Goal: Task Accomplishment & Management: Manage account settings

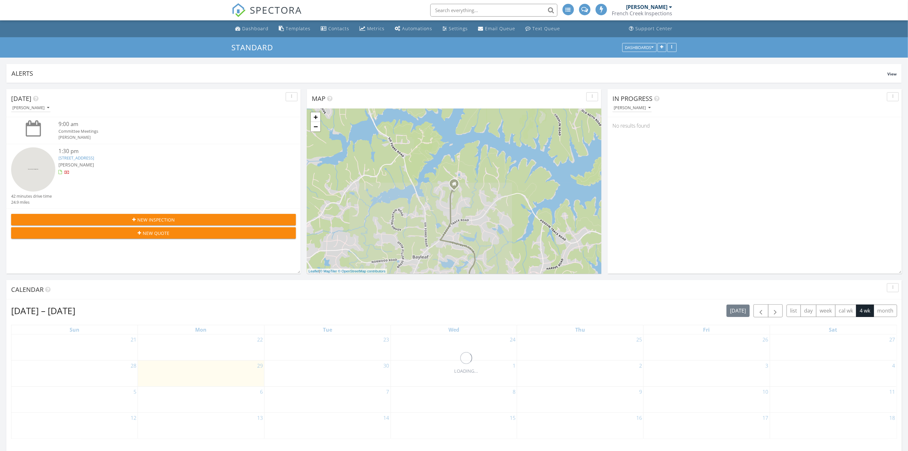
scroll to position [3, 3]
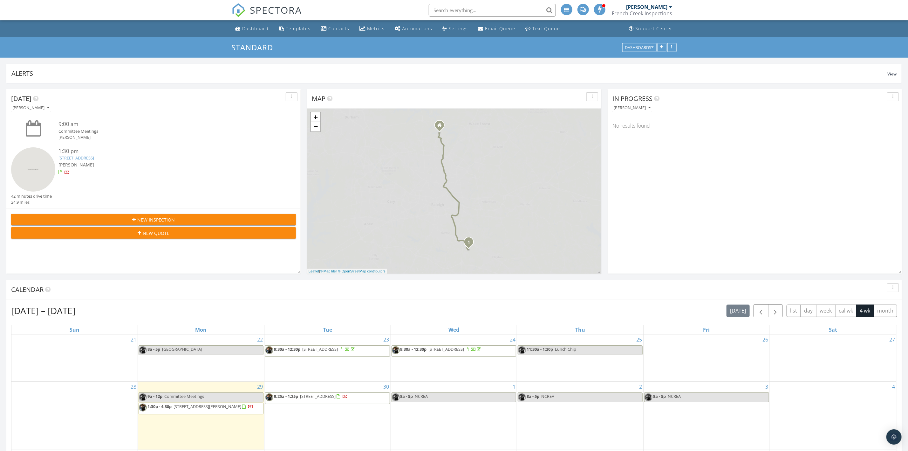
click at [80, 158] on link "[STREET_ADDRESS]" at bounding box center [77, 158] width 36 height 6
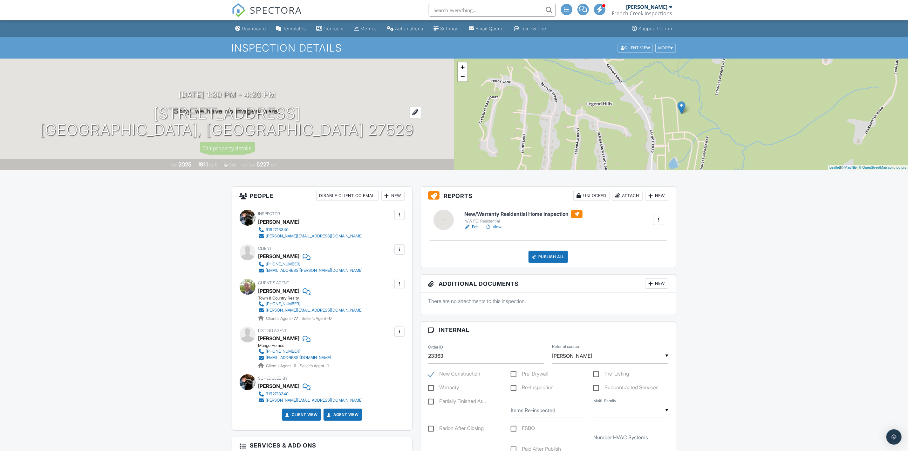
click at [120, 113] on h1 "267 Meadowbark Bnd Lot 34 Garner, NC 27529" at bounding box center [227, 122] width 374 height 34
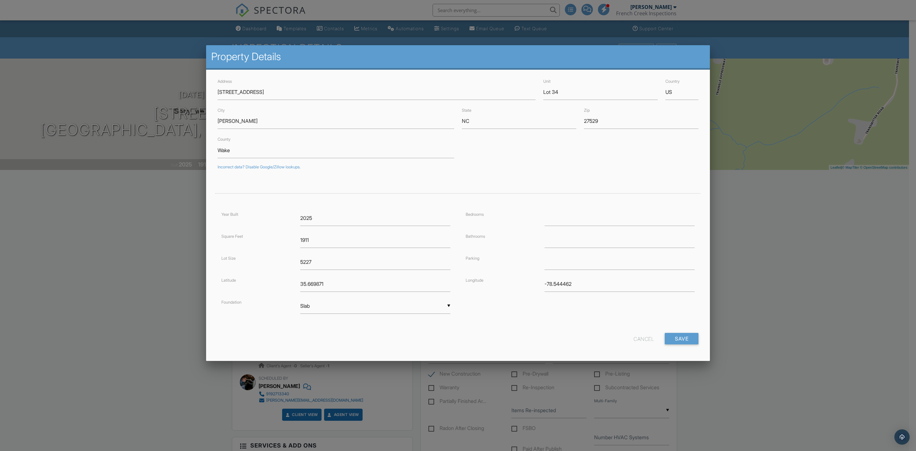
drag, startPoint x: 93, startPoint y: 228, endPoint x: 126, endPoint y: 227, distance: 33.7
click at [93, 227] on div at bounding box center [458, 249] width 916 height 563
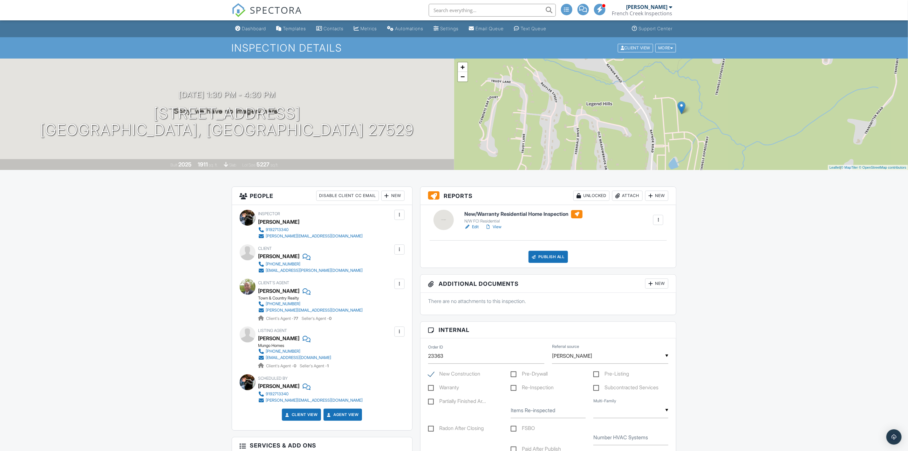
click at [477, 225] on link "Edit" at bounding box center [472, 227] width 14 height 6
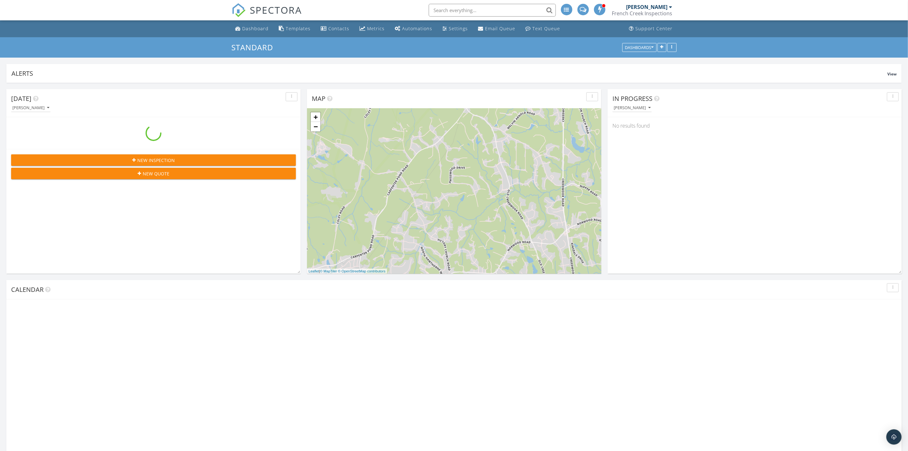
scroll to position [136, 295]
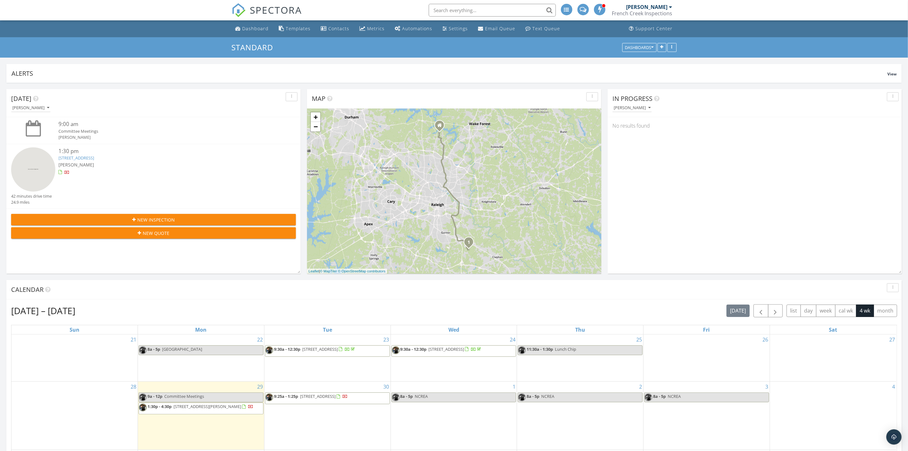
click at [68, 172] on div at bounding box center [67, 172] width 5 height 5
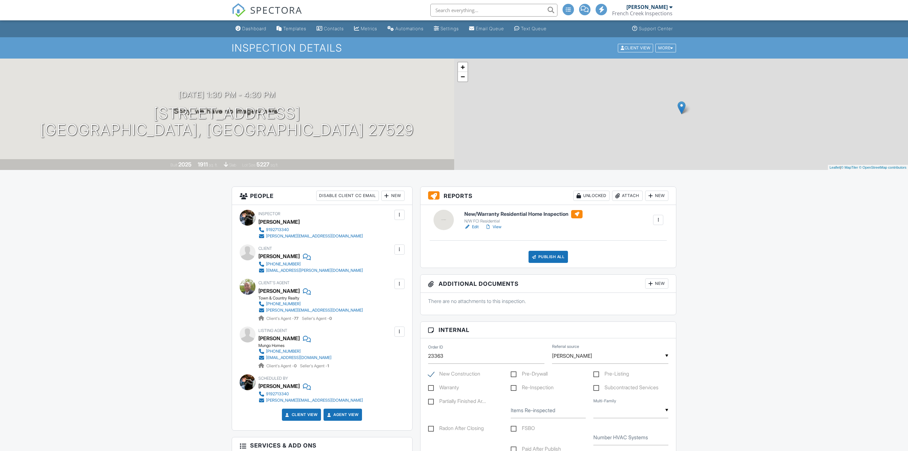
scroll to position [334, 0]
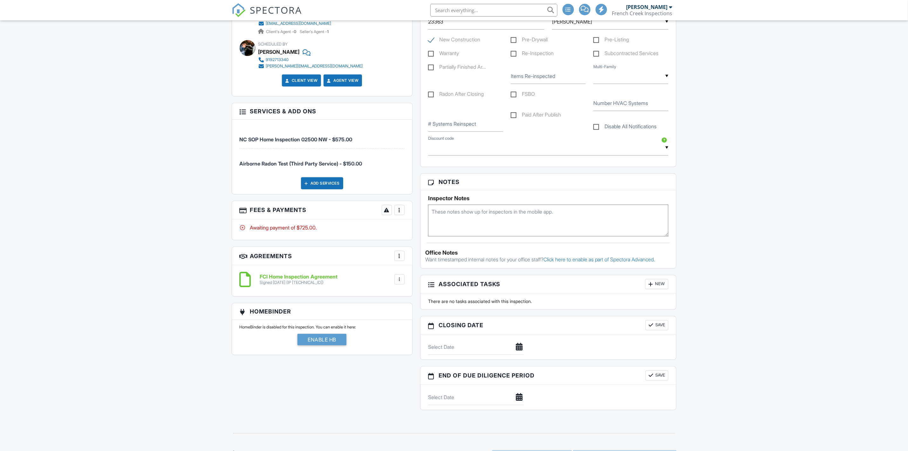
click at [398, 210] on div at bounding box center [399, 210] width 6 height 6
click at [415, 276] on div "Paid In Full" at bounding box center [431, 277] width 61 height 8
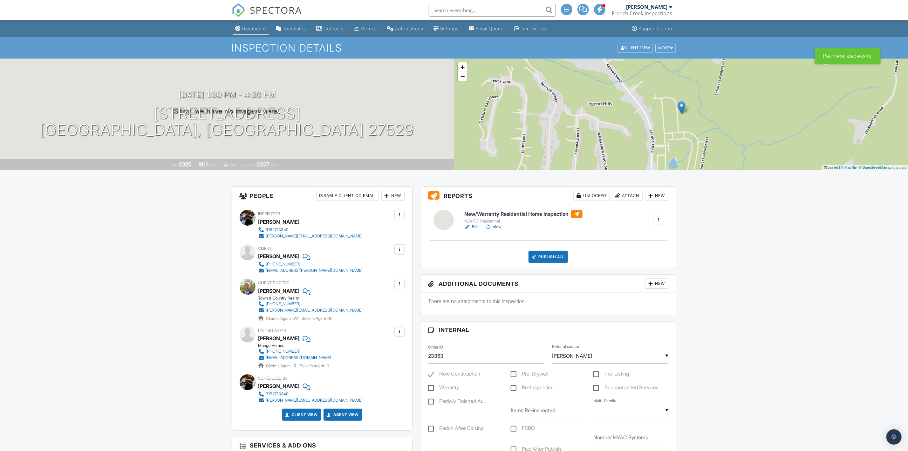
click at [249, 29] on div "Dashboard" at bounding box center [254, 28] width 24 height 5
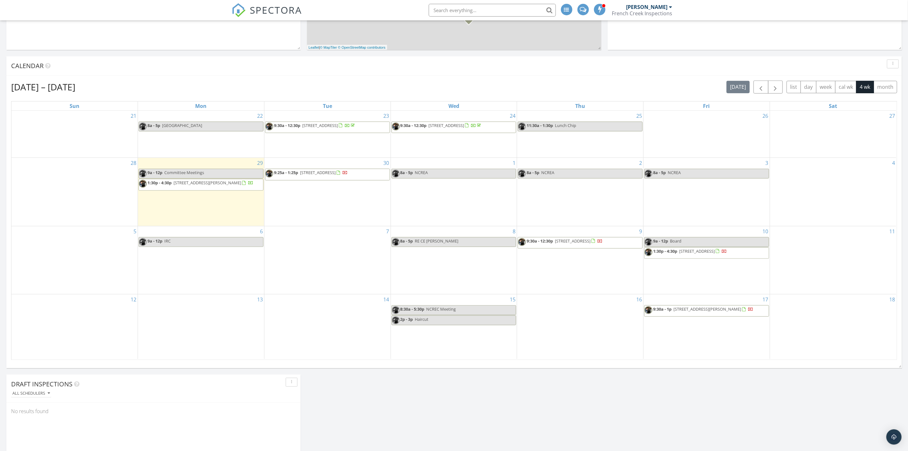
scroll to position [238, 0]
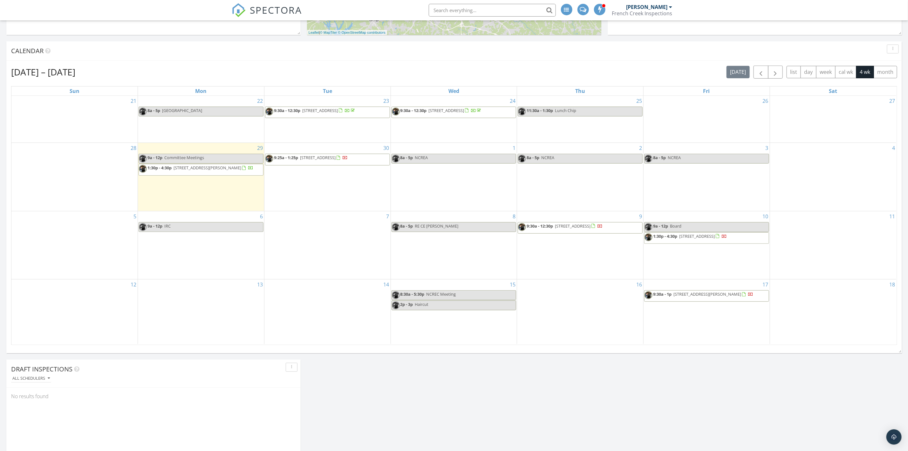
click at [336, 163] on span "9:25a - 1:25p 1601 Legacy Rdg Ln, Wake Forest 27587" at bounding box center [306, 160] width 82 height 10
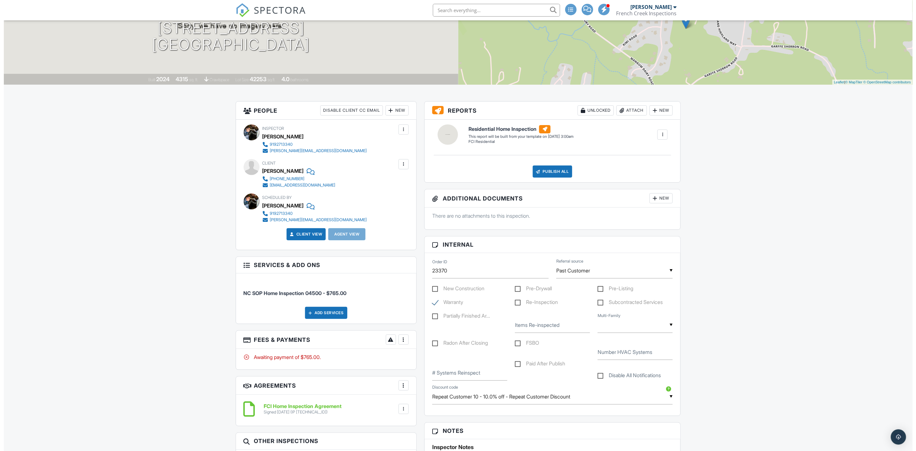
scroll to position [191, 0]
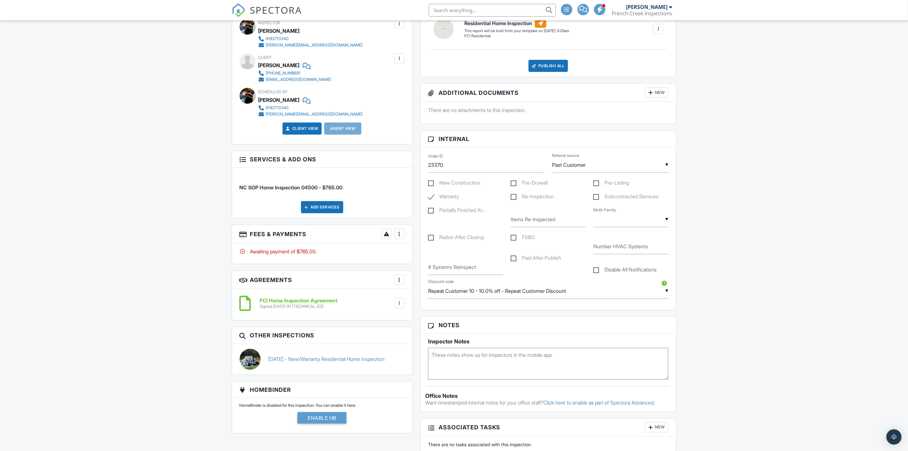
click at [400, 236] on div at bounding box center [399, 234] width 6 height 6
click at [412, 254] on li "Edit Fees & Payments" at bounding box center [431, 253] width 66 height 16
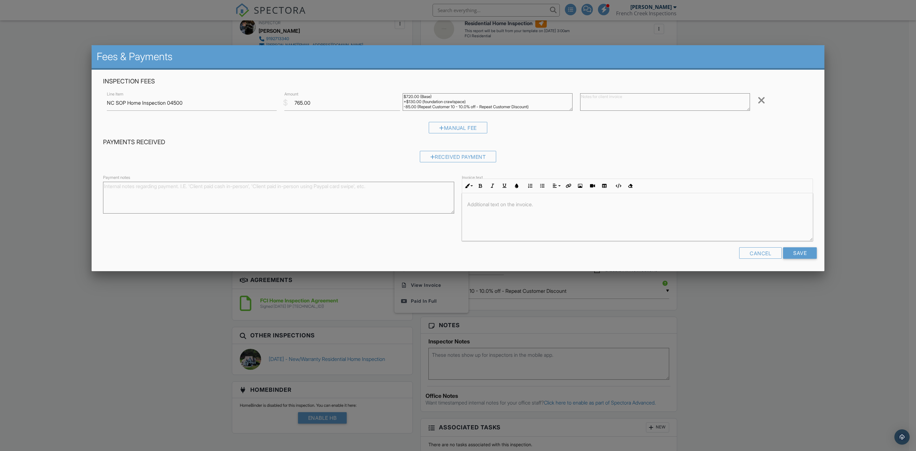
scroll to position [5, 0]
click at [569, 93] on textarea "$720.00 (Base) +$130.00 (foundation crawlspace) -85.00 (Repeat Customer 10 - 10…" at bounding box center [488, 101] width 170 height 17
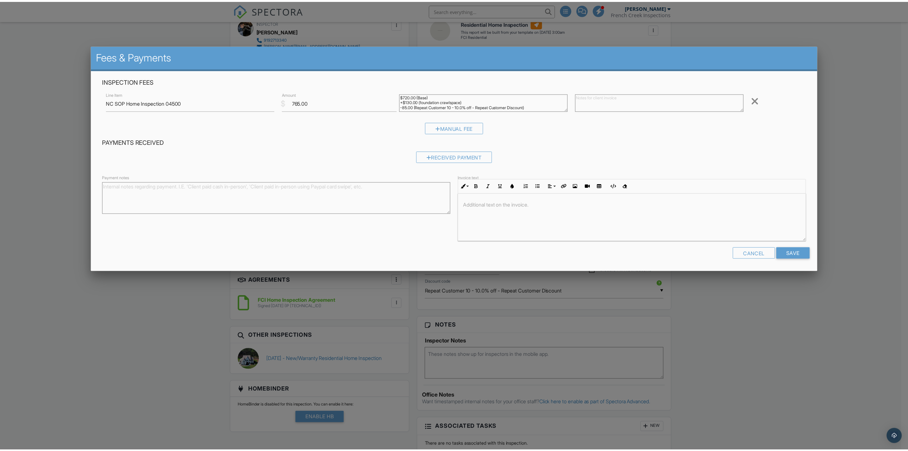
scroll to position [0, 0]
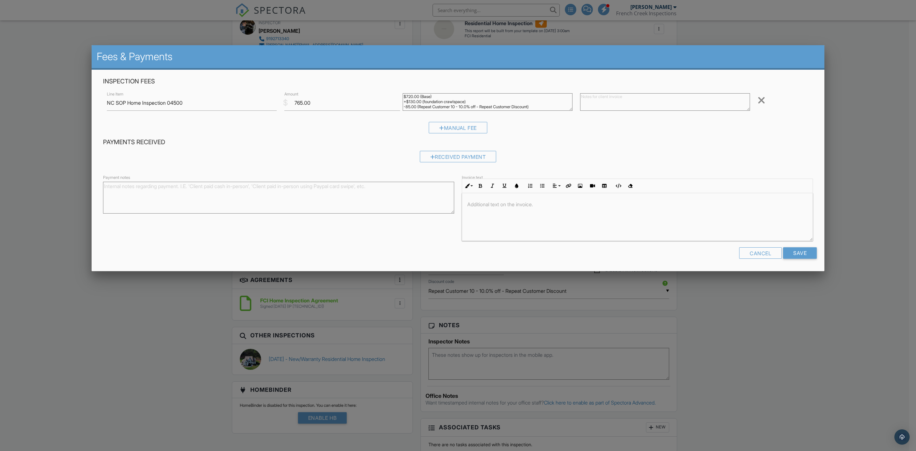
click at [50, 155] on div at bounding box center [458, 249] width 916 height 563
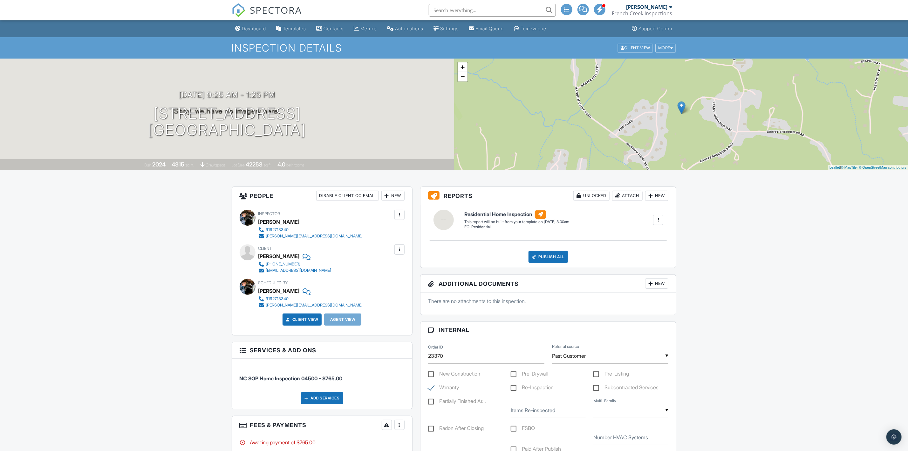
click at [468, 8] on input "text" at bounding box center [492, 10] width 127 height 13
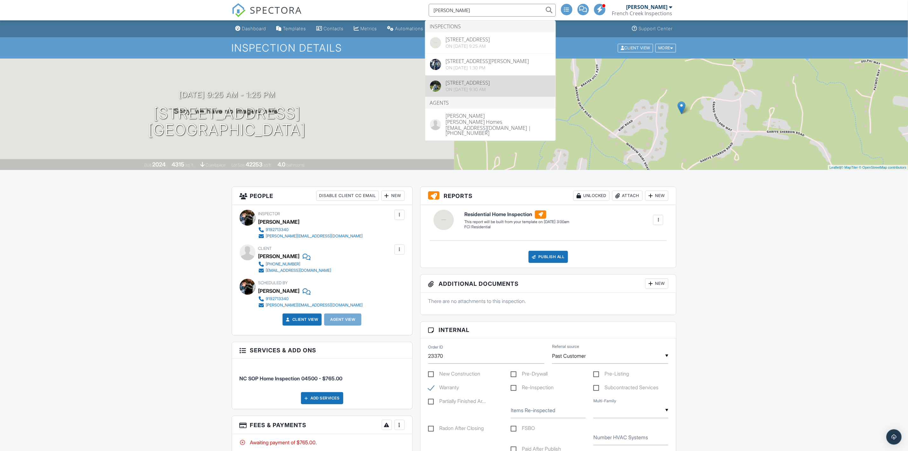
type input "ellison"
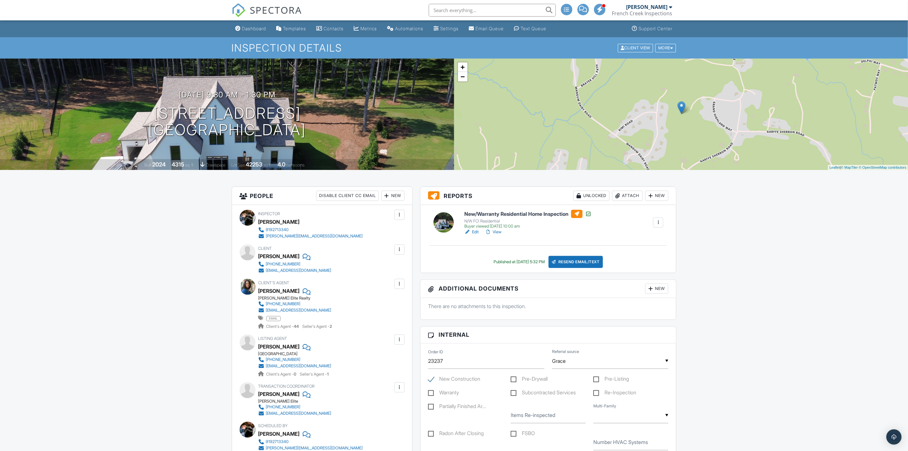
click at [361, 121] on div "10/07/2024 9:30 am - 1:30 pm 1601 Legacy Rdg Ln Wake Forest, NC 27587" at bounding box center [227, 114] width 454 height 48
click at [178, 110] on h1 "1601 Legacy Rdg Ln Wake Forest, NC 27587" at bounding box center [227, 122] width 158 height 34
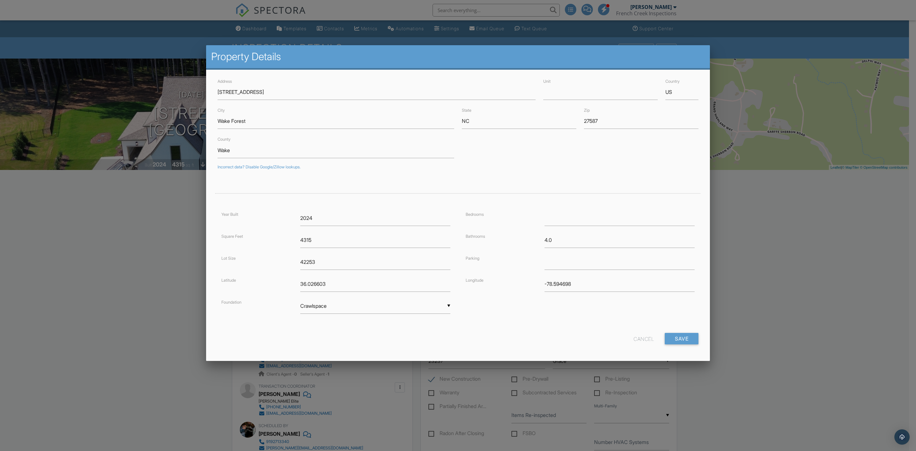
click at [149, 220] on div at bounding box center [458, 249] width 916 height 563
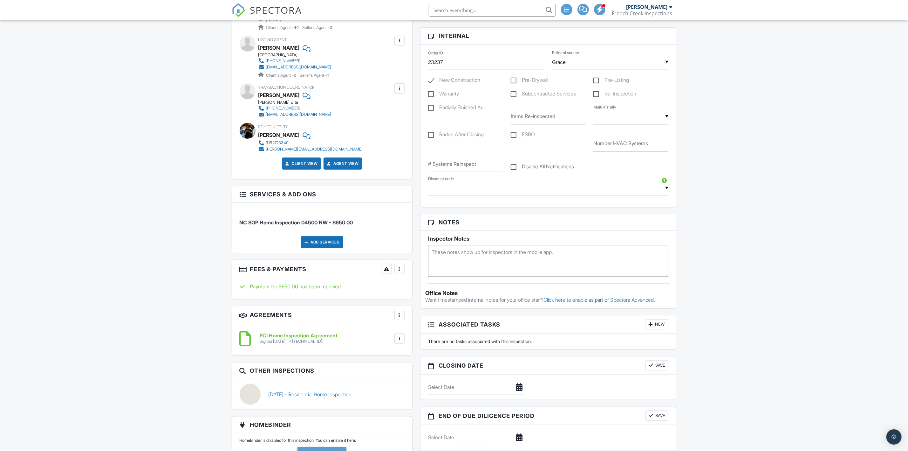
scroll to position [334, 0]
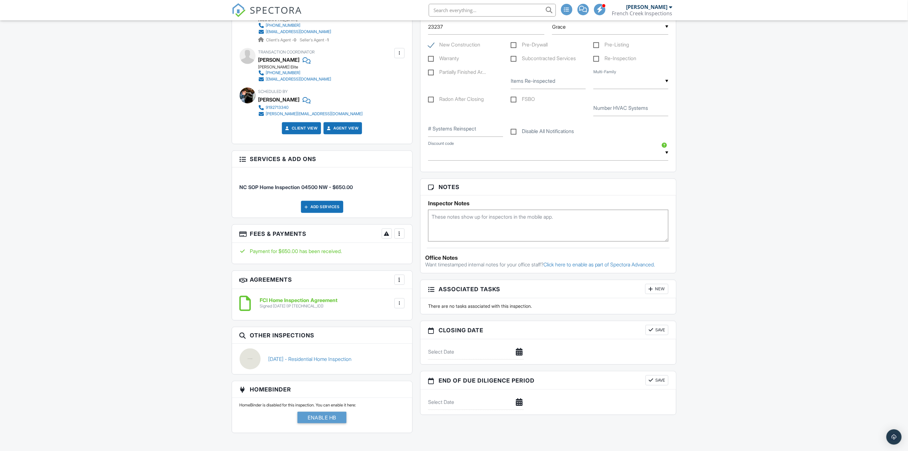
click at [398, 282] on div at bounding box center [399, 279] width 6 height 6
click at [399, 233] on div at bounding box center [399, 233] width 6 height 6
click at [418, 253] on li "Edit Fees & Payments" at bounding box center [431, 253] width 66 height 16
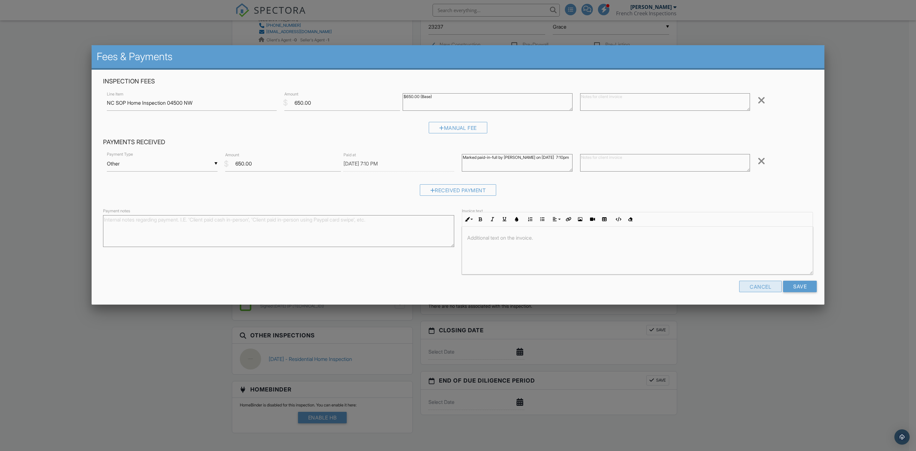
click at [773, 286] on div "Cancel" at bounding box center [760, 285] width 43 height 11
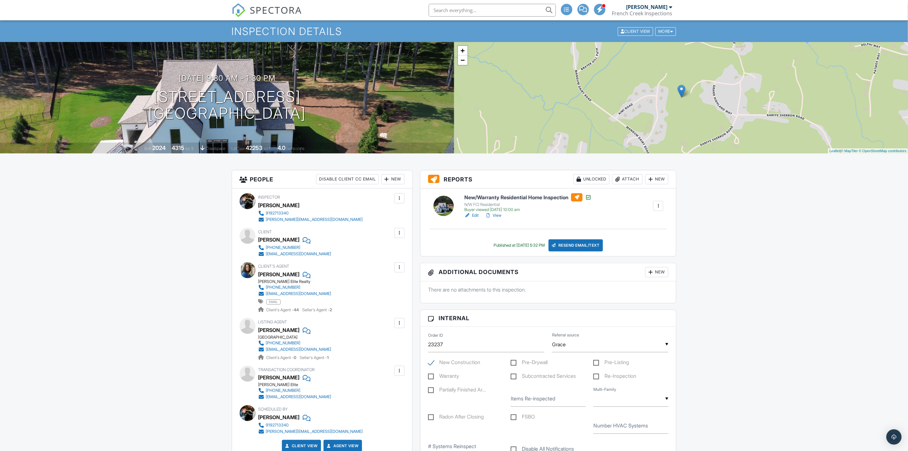
scroll to position [0, 0]
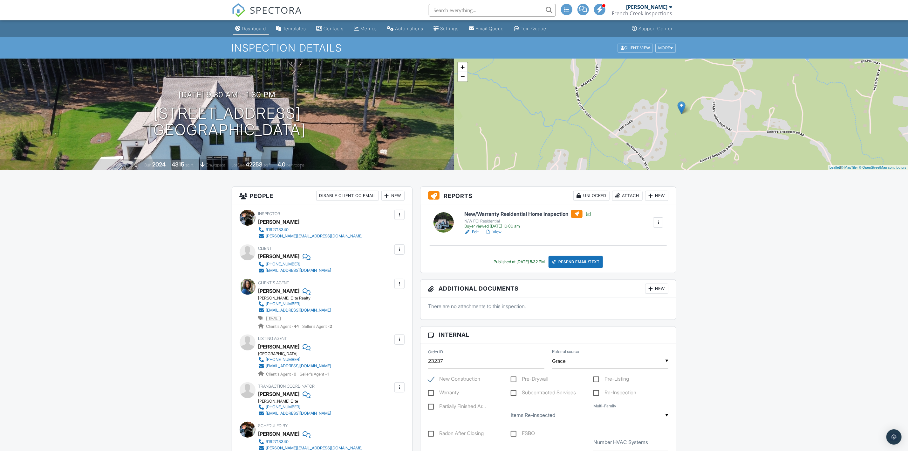
click at [255, 24] on link "Dashboard" at bounding box center [251, 29] width 36 height 12
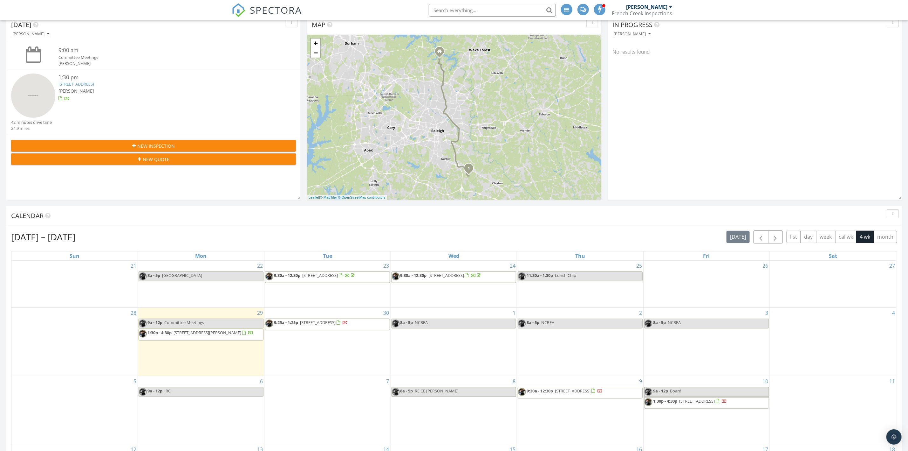
scroll to position [95, 0]
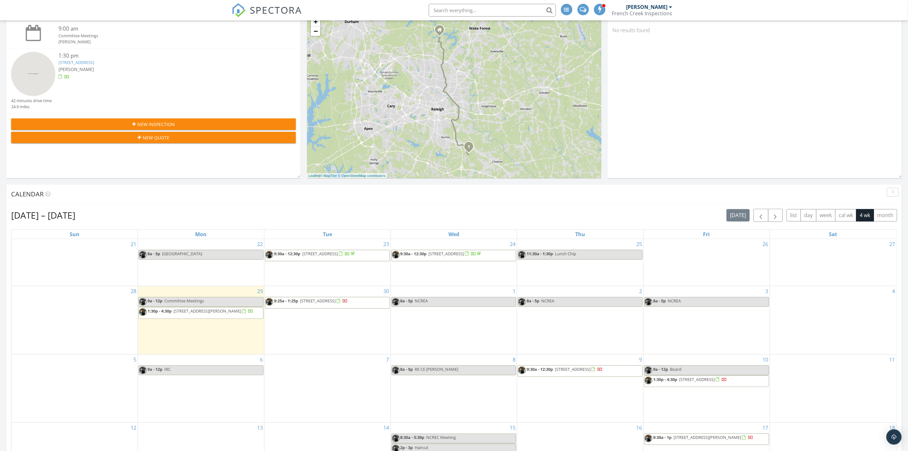
click at [315, 307] on span "9:25a - 1:25p 1601 Legacy Rdg Ln, Wake Forest 27587" at bounding box center [306, 303] width 82 height 10
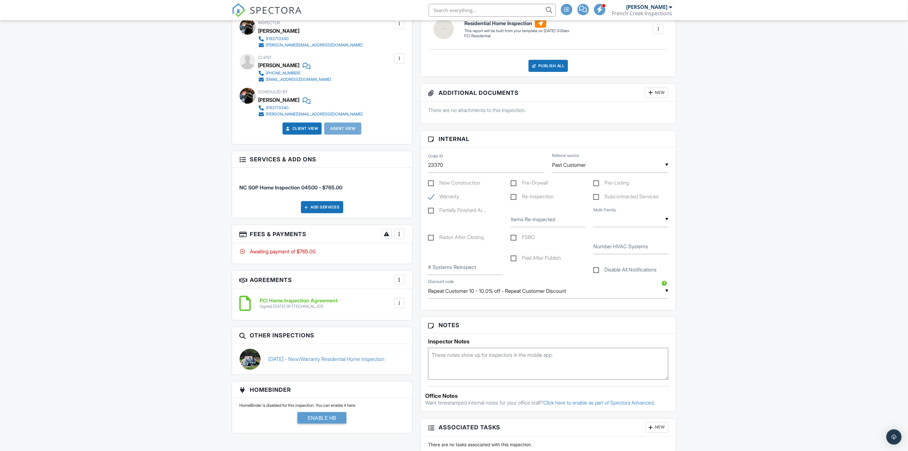
click at [401, 234] on div at bounding box center [399, 234] width 6 height 6
click at [418, 257] on li "Edit Fees & Payments" at bounding box center [431, 253] width 66 height 16
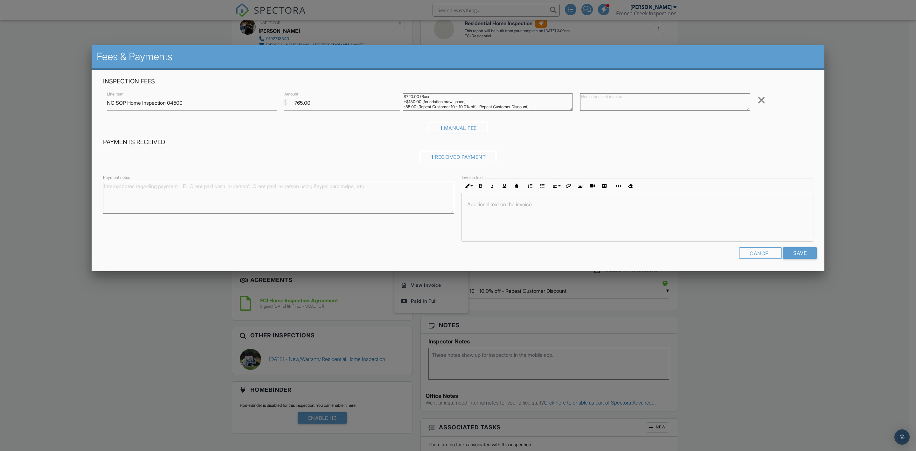
click at [183, 322] on div at bounding box center [458, 249] width 916 height 563
